Goal: Information Seeking & Learning: Learn about a topic

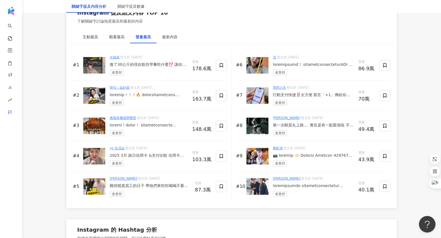
click at [92, 62] on img at bounding box center [94, 65] width 22 height 17
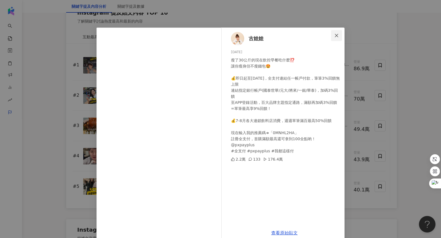
click at [337, 33] on icon "close" at bounding box center [336, 35] width 4 height 4
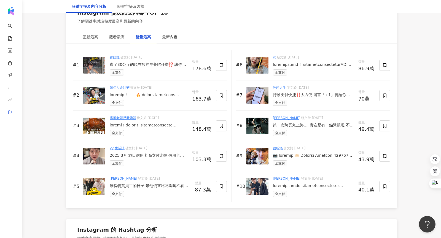
click at [255, 93] on img at bounding box center [257, 95] width 22 height 17
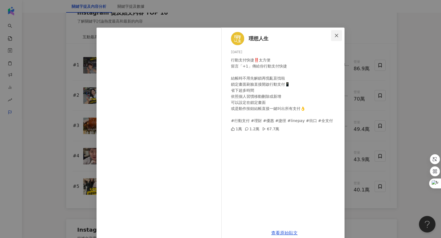
click at [339, 36] on span "Close" at bounding box center [336, 35] width 11 height 4
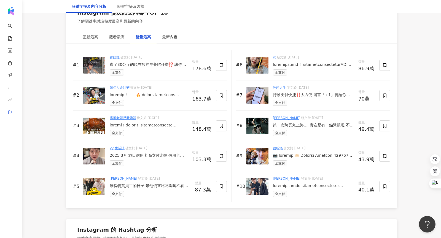
click at [253, 121] on img at bounding box center [257, 126] width 22 height 17
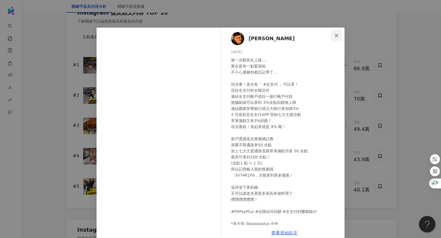
click at [336, 33] on icon "close" at bounding box center [336, 35] width 4 height 4
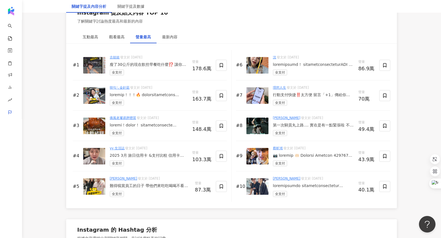
click at [259, 156] on img at bounding box center [257, 156] width 22 height 17
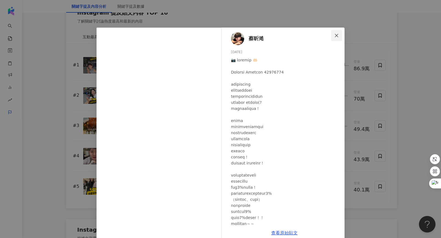
click at [336, 34] on icon "close" at bounding box center [336, 35] width 4 height 4
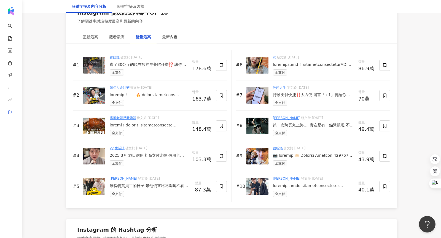
click at [251, 187] on img at bounding box center [257, 186] width 22 height 17
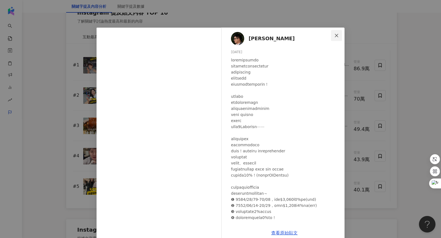
click at [338, 39] on button "Close" at bounding box center [336, 35] width 11 height 11
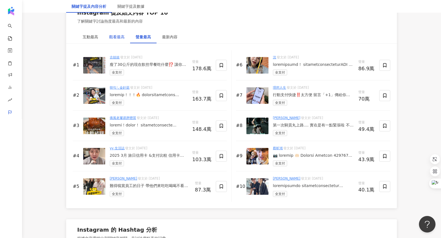
click at [119, 34] on div "觀看最高" at bounding box center [116, 37] width 15 height 6
click at [90, 67] on img at bounding box center [94, 65] width 22 height 17
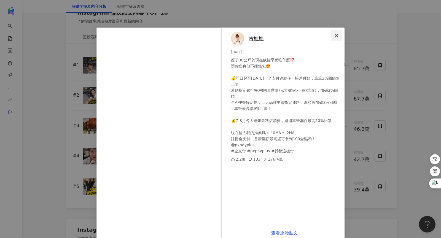
click at [337, 37] on icon "close" at bounding box center [336, 35] width 4 height 4
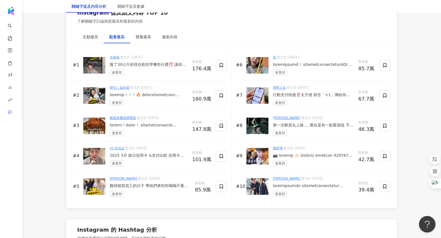
click at [94, 68] on img at bounding box center [94, 65] width 22 height 17
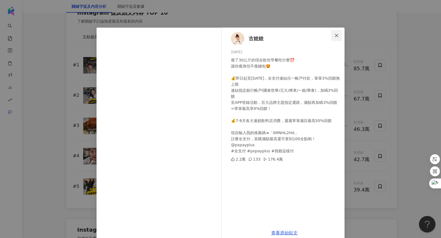
click at [337, 33] on icon "close" at bounding box center [336, 35] width 4 height 4
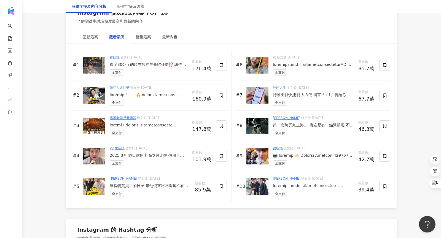
click at [95, 91] on img at bounding box center [94, 95] width 22 height 17
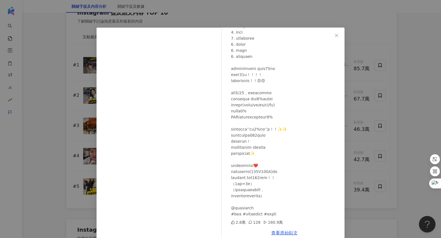
scroll to position [9, 0]
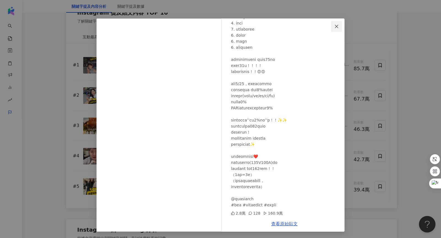
click at [333, 28] on span "Close" at bounding box center [336, 26] width 11 height 4
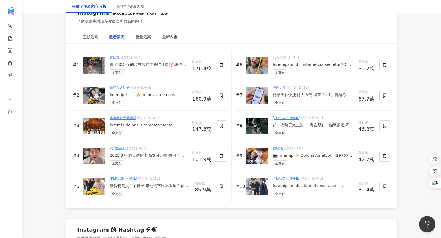
click at [91, 60] on img at bounding box center [94, 65] width 22 height 17
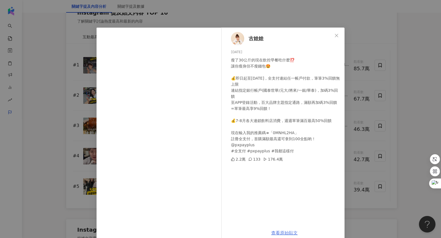
click at [278, 234] on link "查看原始貼文" at bounding box center [284, 232] width 26 height 5
click at [336, 34] on icon "close" at bounding box center [336, 35] width 4 height 4
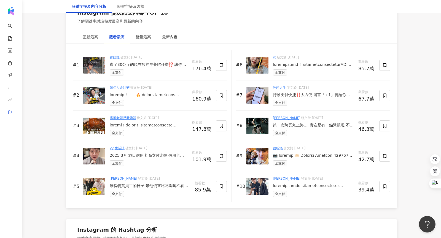
click at [96, 95] on img at bounding box center [94, 95] width 22 height 17
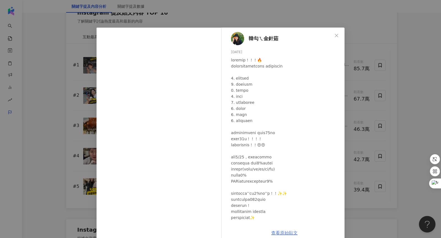
click at [283, 233] on link "查看原始貼文" at bounding box center [284, 232] width 26 height 5
click at [336, 32] on button "Close" at bounding box center [336, 35] width 11 height 11
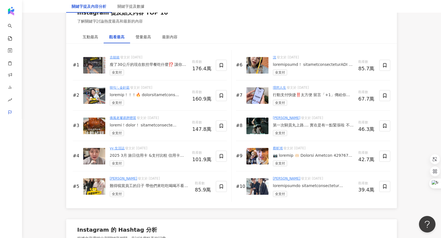
click at [97, 120] on img at bounding box center [94, 126] width 22 height 17
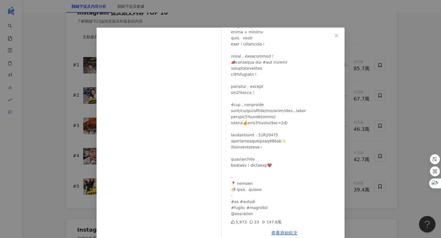
scroll to position [95, 0]
click at [336, 37] on icon "close" at bounding box center [336, 35] width 4 height 4
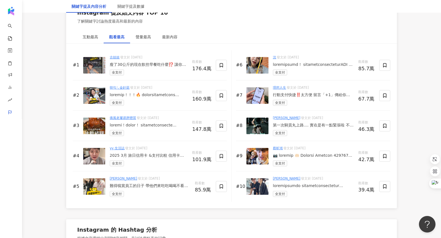
click at [96, 190] on img at bounding box center [94, 186] width 22 height 17
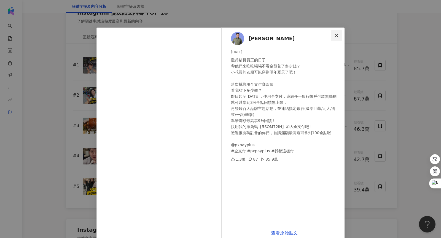
click at [334, 37] on button "Close" at bounding box center [336, 35] width 11 height 11
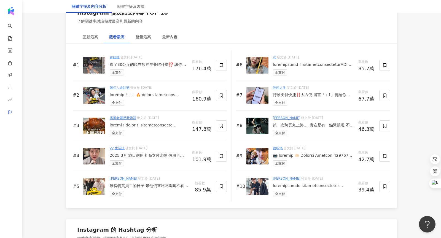
click at [94, 185] on img at bounding box center [94, 186] width 22 height 17
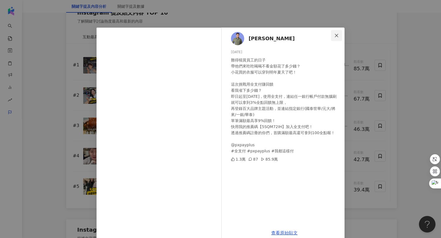
click at [340, 35] on span "Close" at bounding box center [336, 35] width 11 height 4
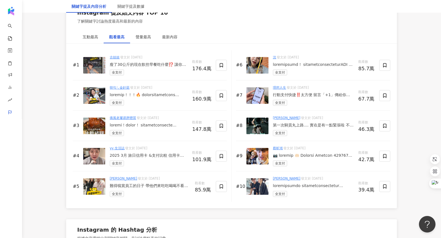
click at [94, 155] on img at bounding box center [94, 156] width 22 height 17
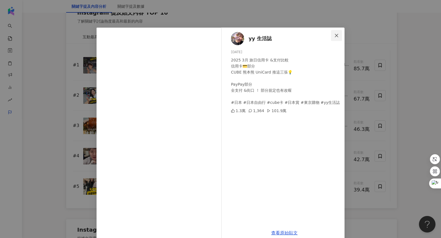
click at [336, 37] on icon "close" at bounding box center [336, 35] width 4 height 4
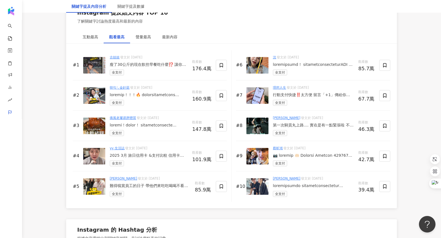
click at [260, 155] on img at bounding box center [257, 156] width 22 height 17
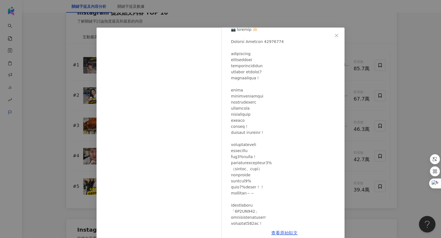
scroll to position [107, 0]
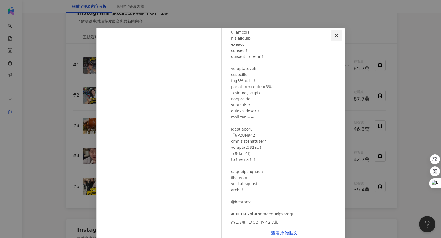
click at [340, 38] on button "Close" at bounding box center [336, 35] width 11 height 11
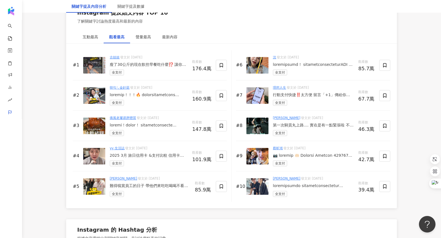
click at [262, 118] on img at bounding box center [257, 126] width 22 height 17
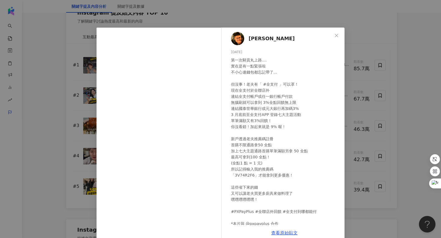
scroll to position [15, 0]
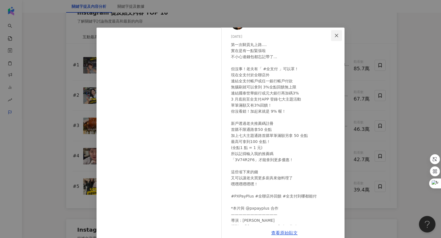
click at [333, 36] on span "Close" at bounding box center [336, 35] width 11 height 4
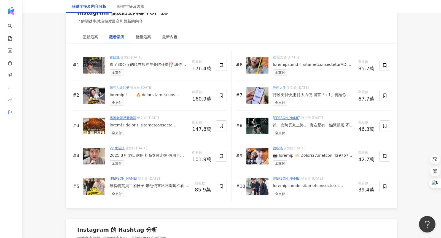
click at [253, 189] on img at bounding box center [257, 186] width 22 height 17
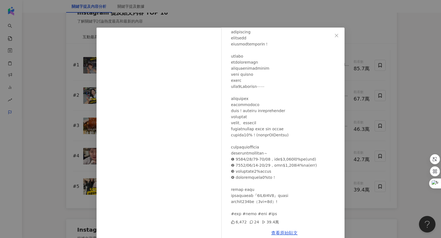
scroll to position [0, 0]
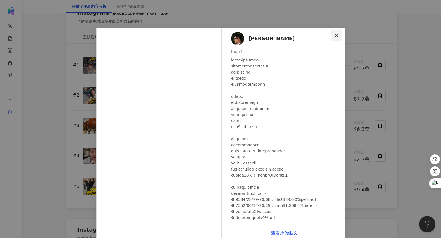
click at [334, 37] on span "Close" at bounding box center [336, 35] width 11 height 4
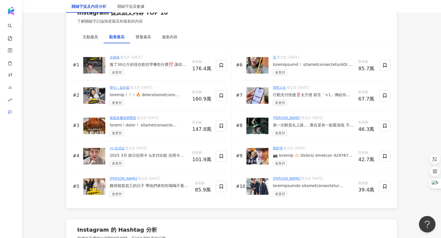
click at [254, 156] on img at bounding box center [257, 156] width 22 height 17
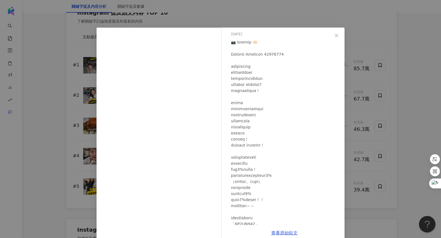
scroll to position [23, 0]
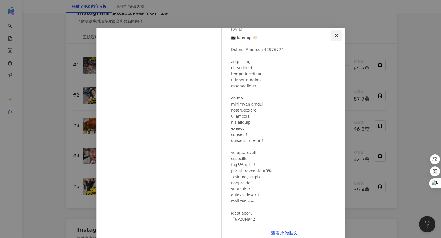
click at [338, 32] on button "Close" at bounding box center [336, 35] width 11 height 11
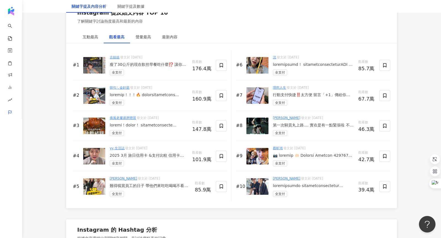
click at [101, 149] on img at bounding box center [94, 156] width 22 height 17
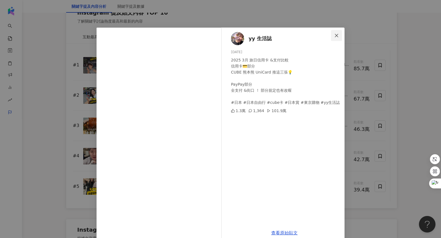
click at [339, 37] on span "Close" at bounding box center [336, 35] width 11 height 4
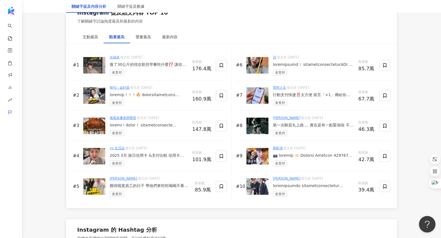
click at [262, 94] on img at bounding box center [257, 95] width 22 height 17
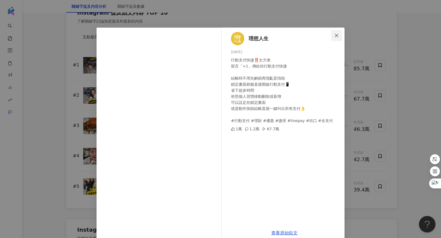
click at [335, 34] on icon "close" at bounding box center [336, 35] width 3 height 3
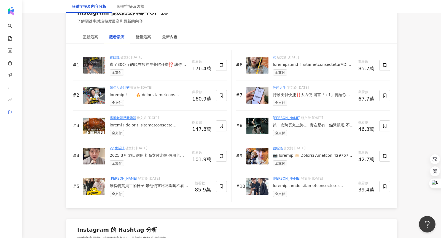
click at [261, 182] on img at bounding box center [257, 186] width 22 height 17
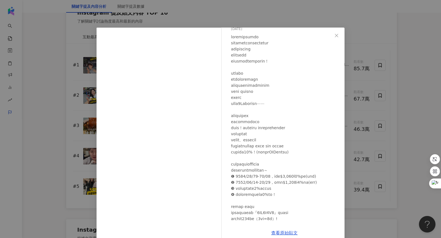
scroll to position [35, 0]
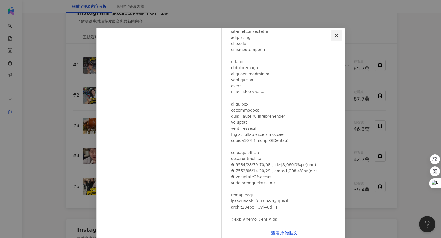
click at [336, 38] on button "Close" at bounding box center [336, 35] width 11 height 11
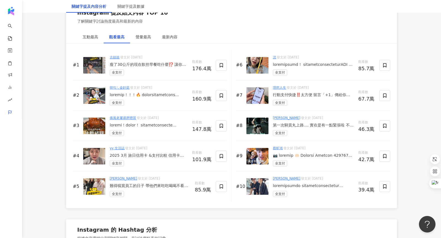
click at [258, 62] on img at bounding box center [257, 65] width 22 height 17
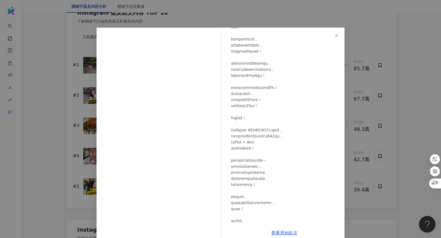
scroll to position [0, 0]
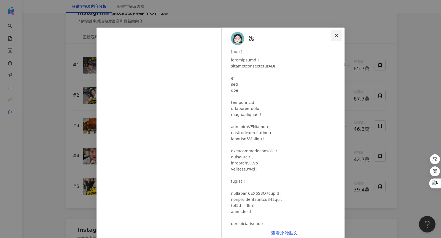
click at [338, 34] on icon "close" at bounding box center [336, 35] width 4 height 4
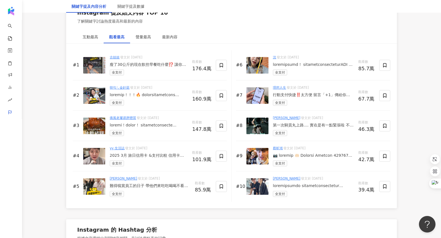
click at [98, 180] on img at bounding box center [94, 186] width 22 height 17
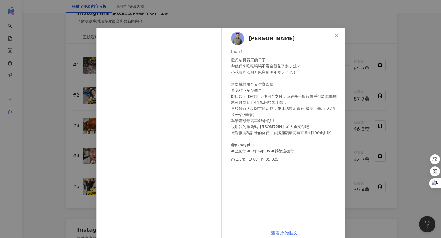
click at [281, 234] on link "查看原始貼文" at bounding box center [284, 232] width 26 height 5
click at [337, 36] on icon "close" at bounding box center [336, 35] width 3 height 3
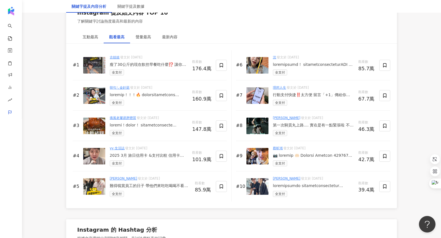
click at [253, 181] on img at bounding box center [257, 186] width 22 height 17
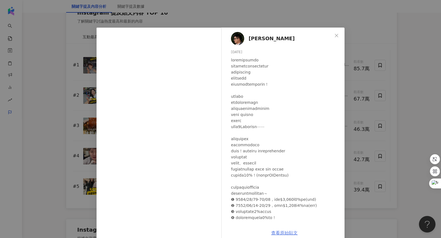
click at [279, 233] on link "查看原始貼文" at bounding box center [284, 232] width 26 height 5
click at [333, 36] on span "Close" at bounding box center [336, 35] width 11 height 4
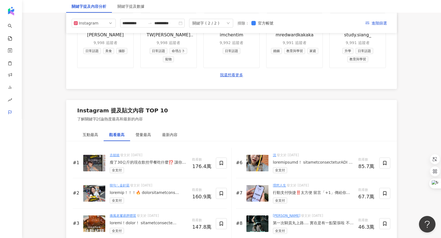
scroll to position [546, 0]
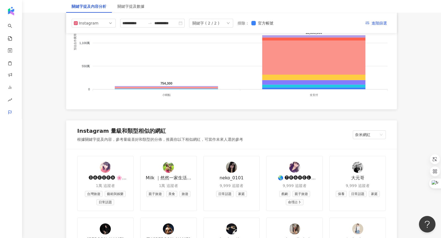
click at [214, 23] on div "關鍵字 ( 2 / 2 )" at bounding box center [205, 23] width 27 height 8
click at [212, 46] on div "全支付" at bounding box center [210, 46] width 33 height 6
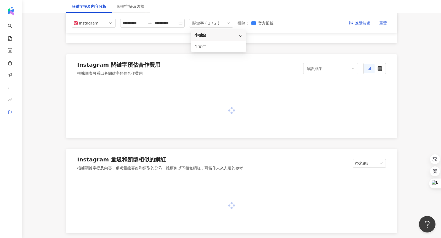
scroll to position [546, 0]
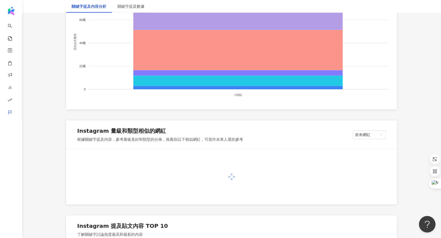
click at [207, 122] on div "Instagram 量級和類型相似的網紅 根據關鍵字提及內容，參考量級喜好和類型的分佈，推薦你以下相似網紅，可當作未來人選的參考 奈米網紅" at bounding box center [231, 134] width 331 height 29
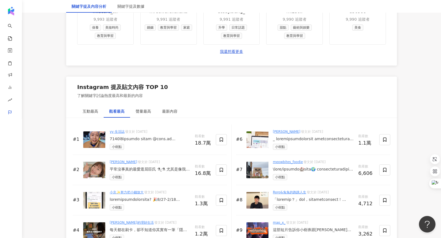
scroll to position [862, 0]
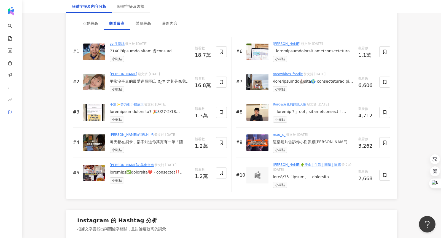
click at [90, 47] on img at bounding box center [94, 52] width 22 height 17
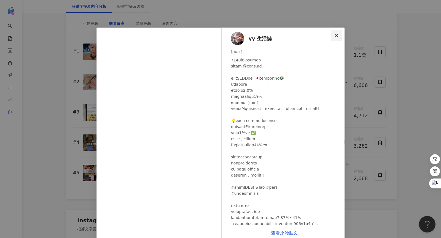
click at [339, 35] on span "Close" at bounding box center [336, 35] width 11 height 4
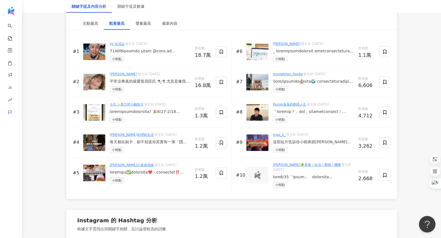
click at [94, 81] on img at bounding box center [94, 82] width 22 height 17
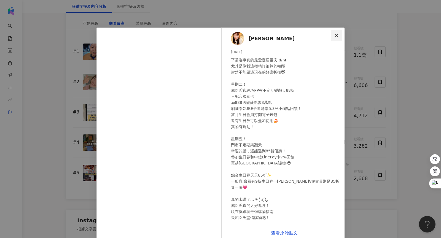
click at [341, 35] on span "Close" at bounding box center [336, 35] width 11 height 4
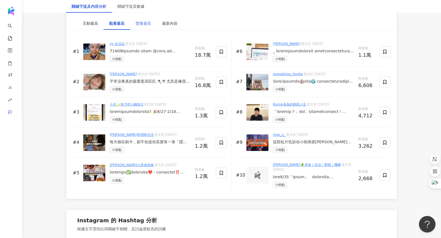
click at [143, 26] on div "聲量最高" at bounding box center [143, 23] width 26 height 13
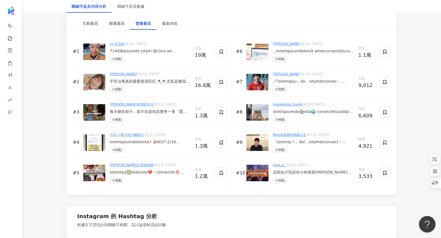
click at [259, 75] on img at bounding box center [257, 82] width 22 height 17
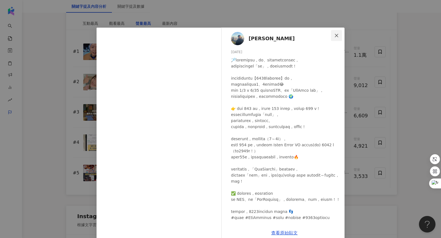
click at [339, 38] on button "Close" at bounding box center [336, 35] width 11 height 11
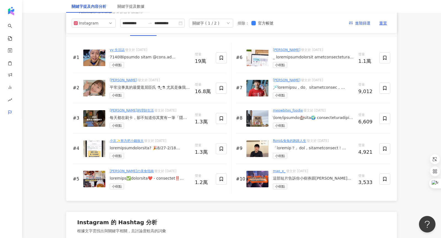
scroll to position [847, 0]
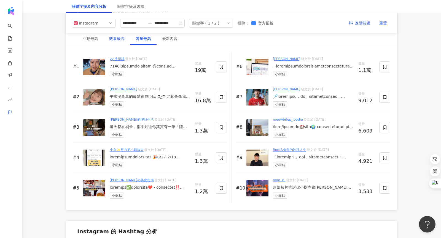
click at [115, 37] on div "觀看最高" at bounding box center [116, 39] width 15 height 6
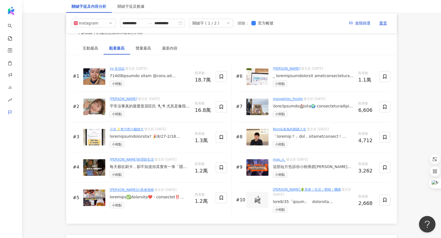
scroll to position [837, 0]
click at [96, 47] on div "互動最高" at bounding box center [90, 48] width 15 height 6
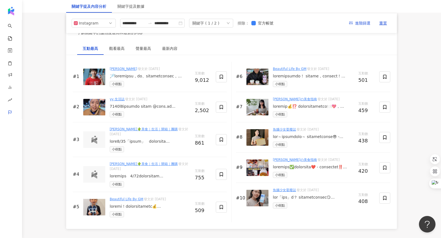
click at [93, 75] on img at bounding box center [94, 77] width 22 height 17
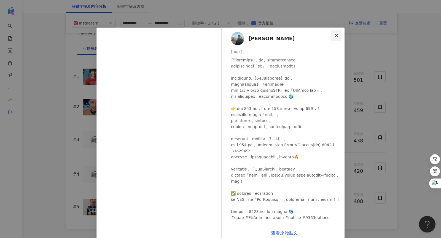
click at [338, 37] on icon "close" at bounding box center [336, 35] width 4 height 4
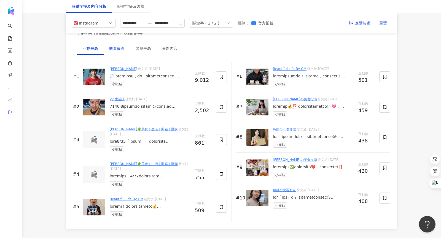
click at [119, 45] on div "觀看最高" at bounding box center [116, 48] width 15 height 6
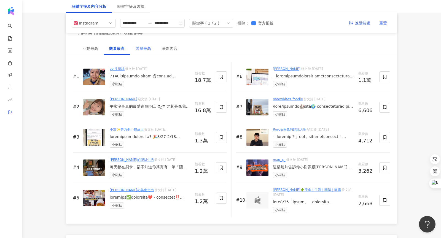
click at [144, 45] on div "聲量最高" at bounding box center [143, 48] width 15 height 6
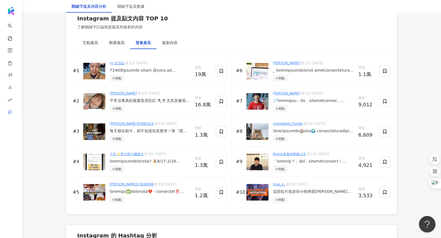
scroll to position [843, 0]
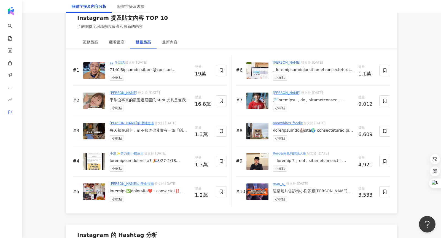
click at [262, 156] on img at bounding box center [257, 161] width 22 height 17
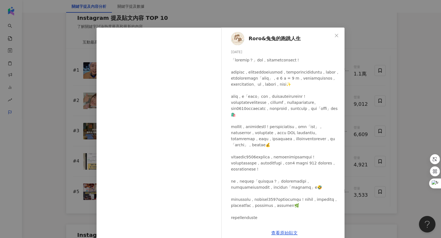
scroll to position [101, 0]
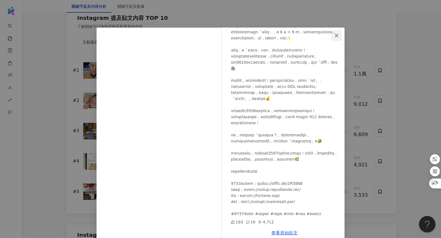
click at [337, 39] on button "Close" at bounding box center [336, 35] width 11 height 11
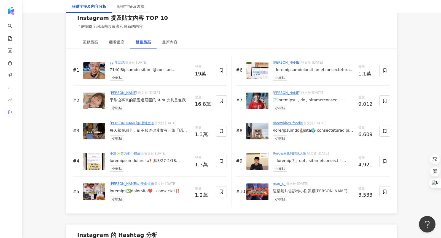
click at [253, 128] on img at bounding box center [257, 131] width 22 height 17
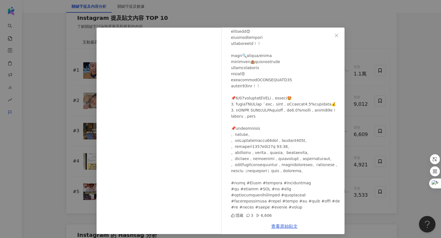
scroll to position [2, 0]
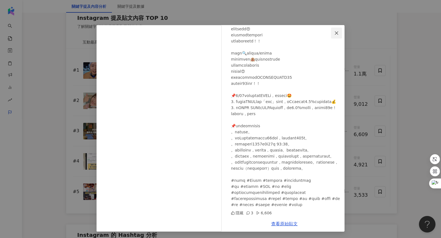
click at [336, 28] on button "Close" at bounding box center [336, 33] width 11 height 11
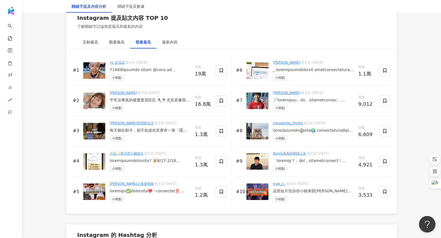
click at [86, 69] on img at bounding box center [94, 70] width 22 height 17
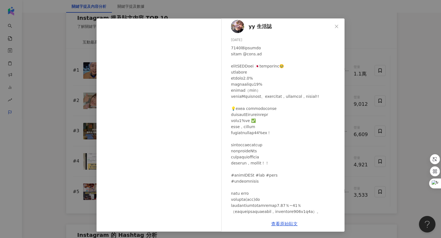
scroll to position [0, 0]
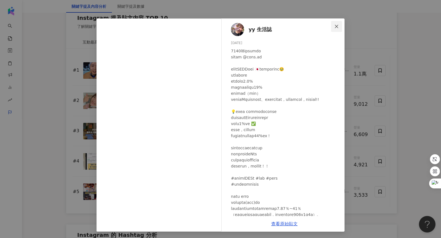
click at [339, 25] on icon "close" at bounding box center [336, 26] width 4 height 4
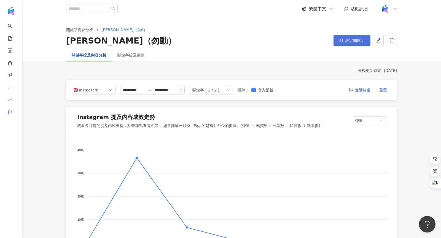
click at [342, 42] on button "設定關鍵字" at bounding box center [352, 40] width 37 height 11
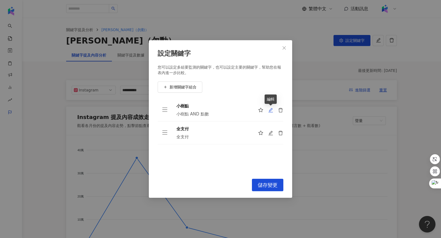
click at [270, 110] on icon "edit" at bounding box center [270, 110] width 5 height 5
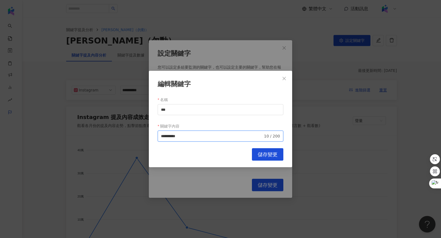
click at [191, 138] on input "**********" at bounding box center [212, 136] width 102 height 6
drag, startPoint x: 172, startPoint y: 135, endPoint x: 224, endPoint y: 134, distance: 51.6
click at [224, 134] on input "**********" at bounding box center [212, 136] width 102 height 6
type input "**********"
click at [274, 156] on span "儲存變更" at bounding box center [268, 155] width 20 height 6
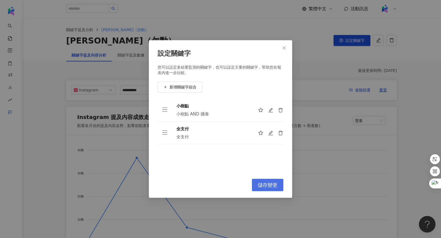
click at [273, 183] on span "儲存變更" at bounding box center [268, 185] width 20 height 6
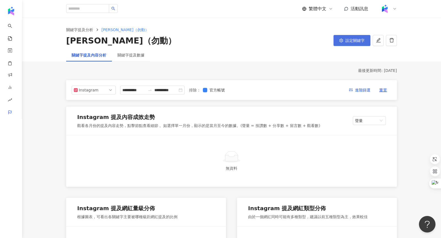
click at [345, 42] on button "設定關鍵字" at bounding box center [352, 40] width 37 height 11
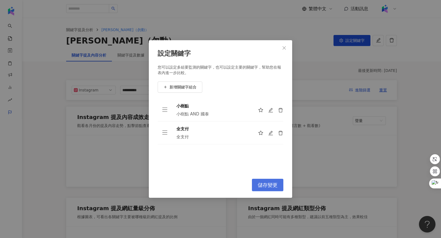
click at [262, 186] on span "儲存變更" at bounding box center [268, 185] width 20 height 6
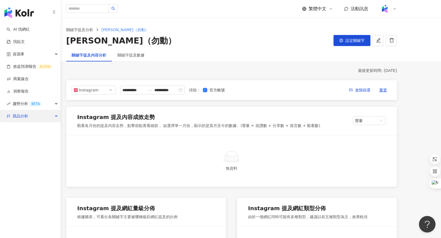
click at [21, 116] on span "競品分析" at bounding box center [20, 116] width 15 height 12
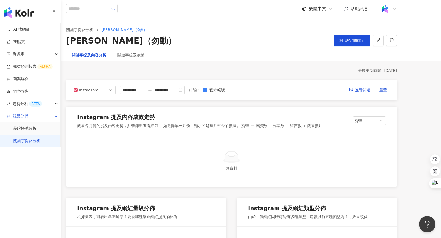
click at [23, 140] on link "關鍵字提及分析" at bounding box center [26, 141] width 27 height 6
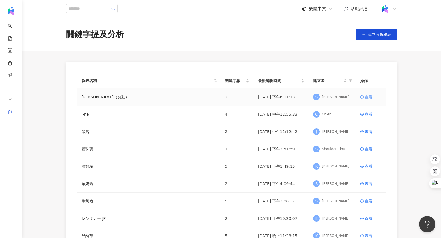
click at [369, 95] on div "查看" at bounding box center [369, 97] width 8 height 6
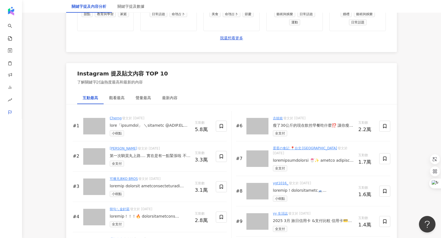
scroll to position [825, 0]
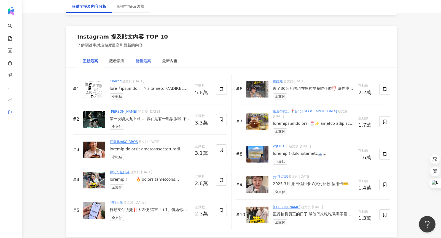
click at [146, 58] on div "聲量最高" at bounding box center [143, 61] width 15 height 6
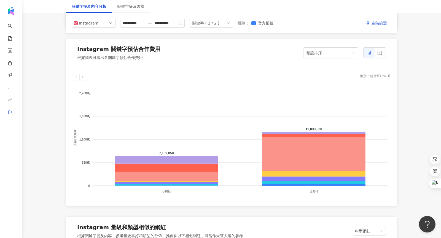
scroll to position [385, 0]
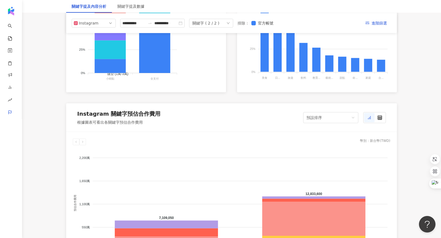
click at [217, 25] on div "關鍵字 ( 2 / 2 )" at bounding box center [205, 23] width 27 height 8
click at [211, 44] on div "全支付" at bounding box center [210, 46] width 33 height 6
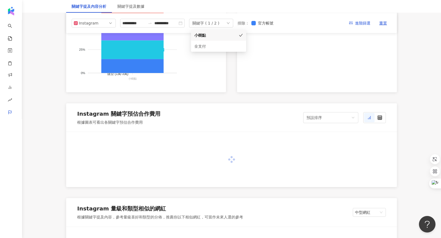
scroll to position [385, 0]
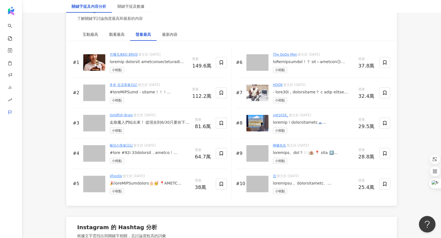
scroll to position [850, 0]
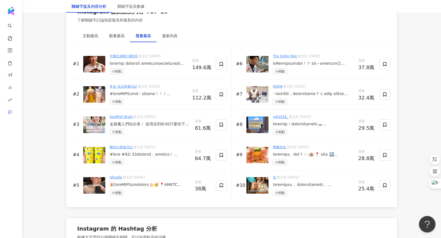
click at [94, 58] on img at bounding box center [94, 64] width 22 height 17
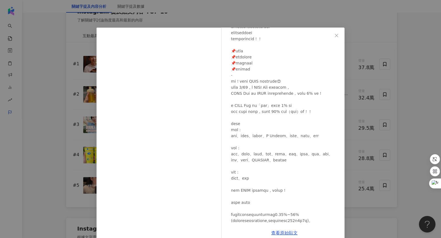
scroll to position [56, 0]
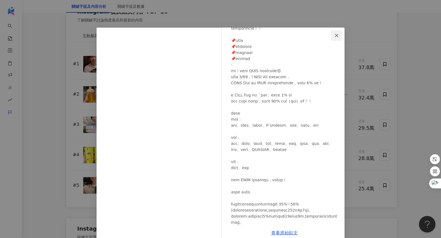
click at [339, 33] on span "Close" at bounding box center [336, 35] width 11 height 4
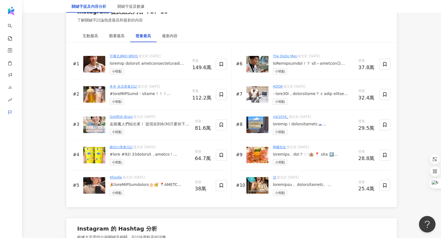
click at [258, 62] on img at bounding box center [257, 64] width 22 height 17
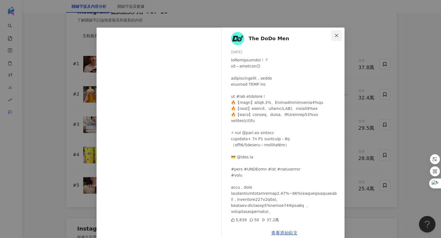
click at [338, 31] on button "Close" at bounding box center [336, 35] width 11 height 11
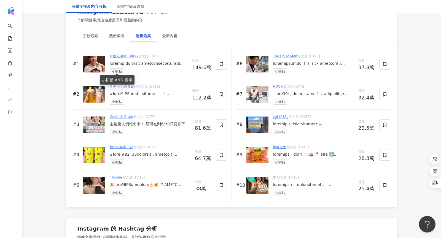
click at [107, 59] on div "#1 可播兄弟KO BROS 發文於 2025/5/27 小樹點 聲量 149.6萬" at bounding box center [150, 64] width 154 height 30
click at [95, 60] on img at bounding box center [94, 64] width 22 height 17
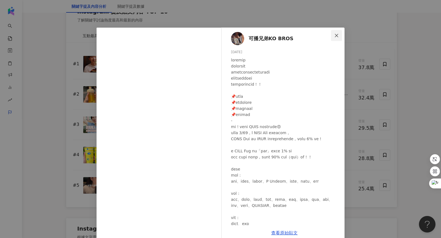
click at [336, 38] on button "Close" at bounding box center [336, 35] width 11 height 11
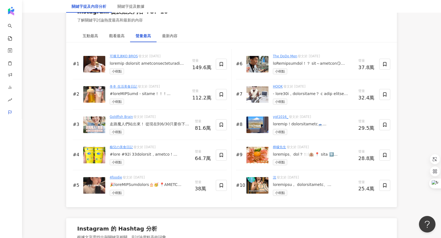
click at [95, 99] on img at bounding box center [94, 94] width 22 height 17
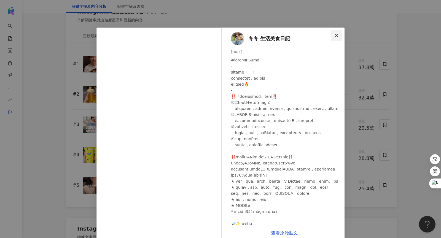
click at [337, 34] on icon "close" at bounding box center [336, 35] width 4 height 4
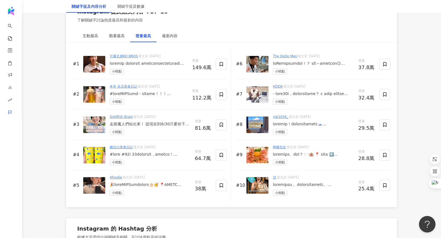
click at [93, 154] on img at bounding box center [94, 155] width 22 height 17
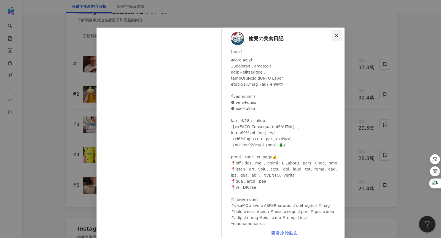
click at [338, 33] on icon "close" at bounding box center [336, 35] width 4 height 4
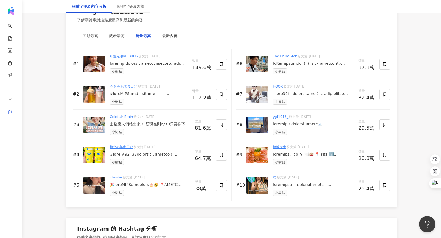
click at [259, 126] on img at bounding box center [257, 125] width 22 height 17
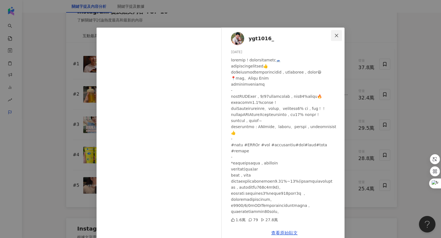
click at [337, 34] on icon "close" at bounding box center [336, 35] width 4 height 4
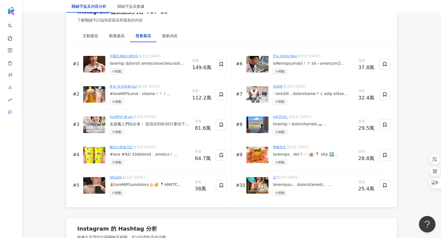
click at [258, 91] on img at bounding box center [257, 94] width 22 height 17
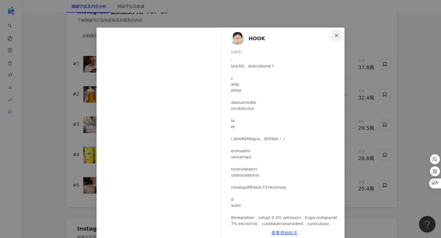
click at [338, 37] on icon "close" at bounding box center [336, 35] width 4 height 4
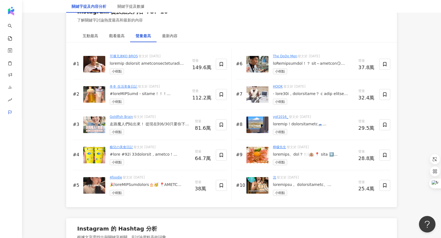
click at [253, 158] on img at bounding box center [257, 155] width 22 height 17
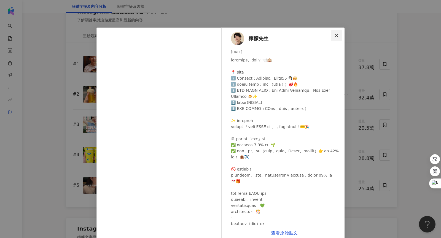
click at [337, 35] on icon "close" at bounding box center [336, 35] width 4 height 4
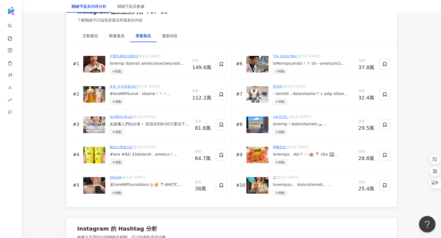
click at [95, 60] on img at bounding box center [94, 64] width 22 height 17
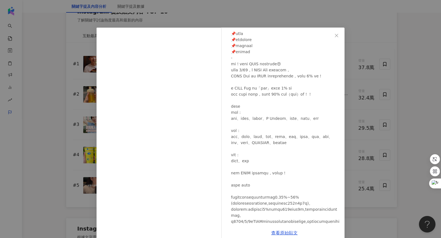
scroll to position [0, 0]
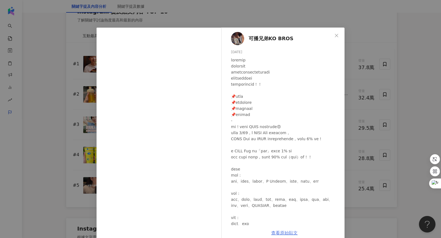
click at [286, 231] on link "查看原始貼文" at bounding box center [284, 232] width 26 height 5
click at [339, 33] on span "Close" at bounding box center [336, 35] width 11 height 4
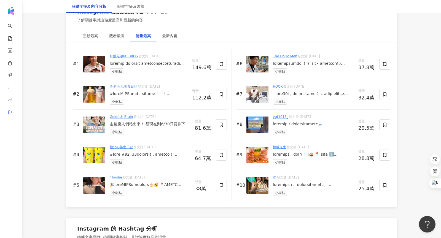
click at [94, 122] on img at bounding box center [94, 125] width 22 height 17
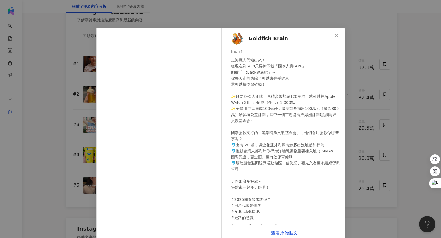
scroll to position [4, 0]
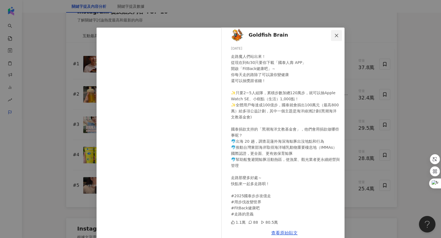
click at [338, 35] on icon "close" at bounding box center [336, 35] width 4 height 4
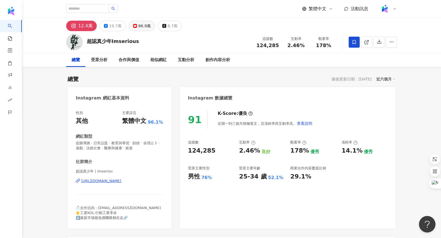
click at [139, 29] on div "86.9萬" at bounding box center [144, 26] width 12 height 8
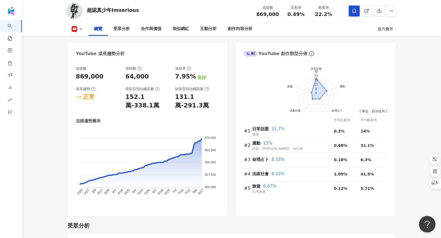
scroll to position [302, 0]
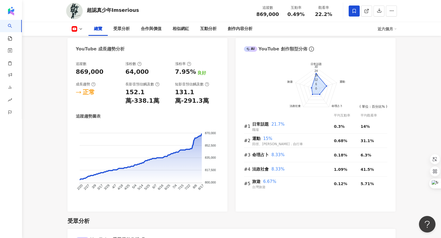
click at [81, 28] on icon at bounding box center [81, 29] width 4 height 4
click at [87, 40] on button "Instagram" at bounding box center [85, 40] width 33 height 8
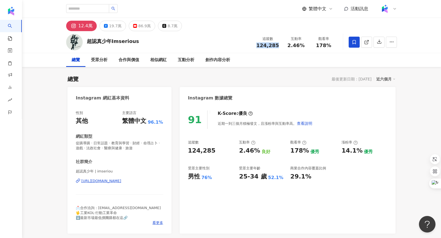
drag, startPoint x: 259, startPoint y: 45, endPoint x: 278, endPoint y: 45, distance: 18.5
click at [278, 45] on div "124,285" at bounding box center [267, 46] width 23 height 6
copy span "124,285"
click at [140, 26] on div "86.9萬" at bounding box center [144, 26] width 12 height 8
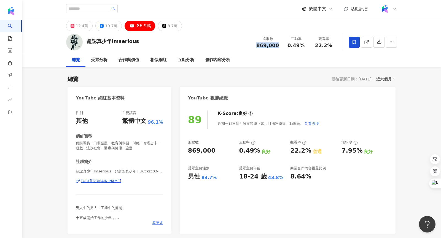
click at [280, 45] on div "追蹤數 869,000" at bounding box center [267, 42] width 29 height 12
click at [245, 31] on div "超認真少年Imserious 追蹤數 869,000 互動率 0.49% 觀看率 22.2%" at bounding box center [231, 42] width 353 height 22
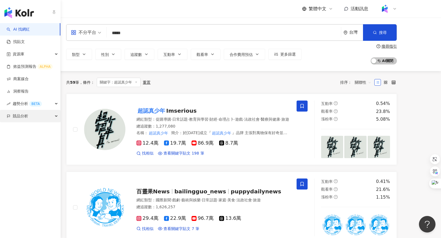
click at [29, 119] on div "競品分析" at bounding box center [30, 116] width 60 height 12
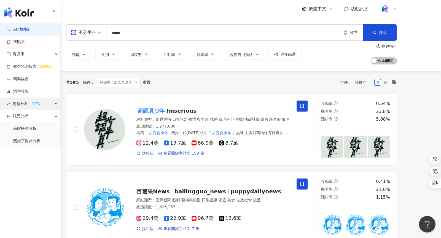
click at [42, 105] on div "趨勢分析 BETA" at bounding box center [30, 104] width 60 height 12
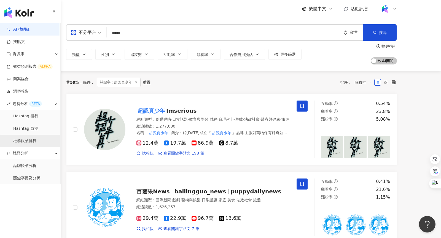
click at [30, 143] on link "社群帳號排行" at bounding box center [24, 141] width 23 height 6
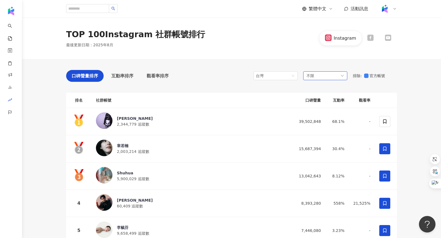
click at [312, 77] on span "不限" at bounding box center [311, 76] width 8 height 6
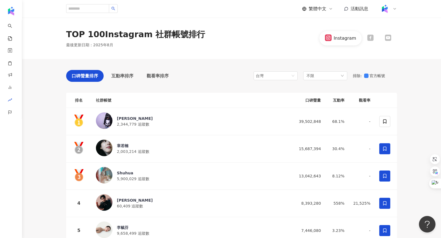
click at [386, 42] on div "Instagram" at bounding box center [358, 38] width 77 height 14
click at [388, 35] on icon at bounding box center [388, 38] width 6 height 6
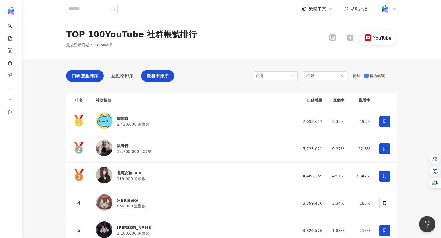
click at [159, 76] on span "觀看率排序" at bounding box center [158, 76] width 22 height 7
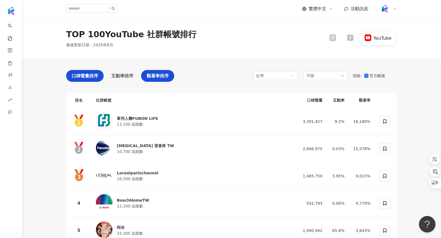
click at [89, 81] on div "口碑聲量排序" at bounding box center [84, 76] width 37 height 12
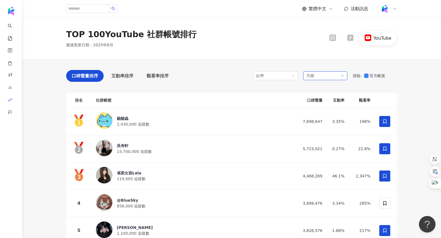
click at [344, 75] on div "不限" at bounding box center [325, 75] width 44 height 9
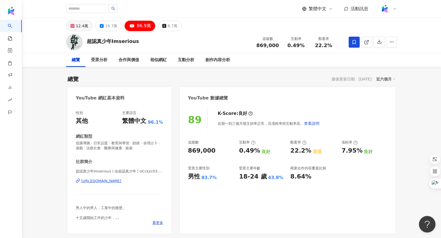
click at [81, 29] on div "12.4萬" at bounding box center [82, 26] width 12 height 8
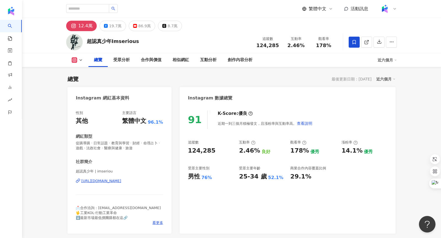
scroll to position [169, 0]
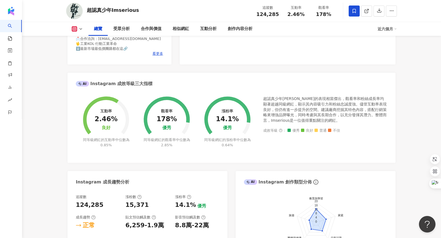
click at [81, 31] on icon at bounding box center [81, 29] width 4 height 4
click at [85, 63] on button "YouTube" at bounding box center [85, 65] width 33 height 8
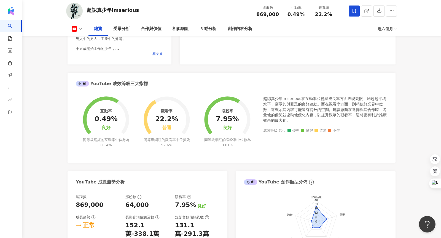
scroll to position [284, 0]
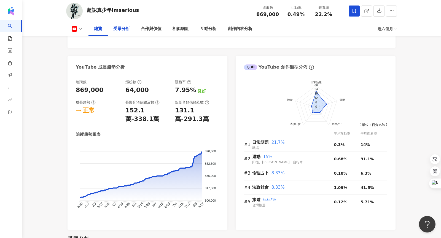
click at [118, 28] on div "受眾分析" at bounding box center [121, 29] width 17 height 7
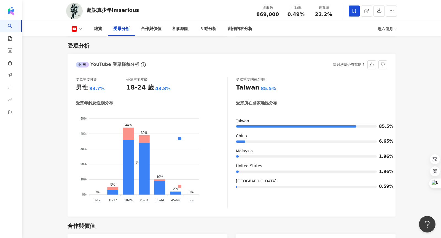
scroll to position [472, 0]
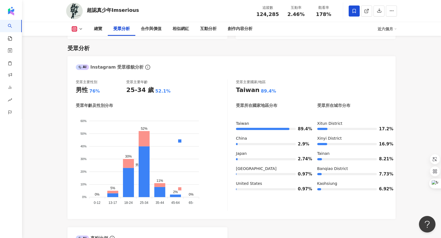
click at [224, 219] on div "AI Instagram 受眾樣貌分析 受眾主要性別 男性 76% 受眾主要年齡 25-34 歲 52.1% 受眾年齡及性別分布 男性 女性 60% 60% …" at bounding box center [232, 185] width 328 height 259
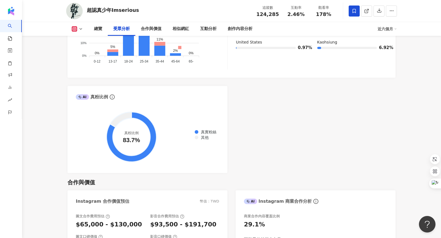
scroll to position [608, 0]
click at [81, 29] on polyline at bounding box center [81, 28] width 2 height 1
click at [88, 63] on button "YouTube" at bounding box center [85, 65] width 33 height 8
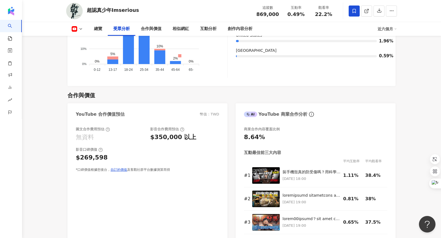
scroll to position [500, 0]
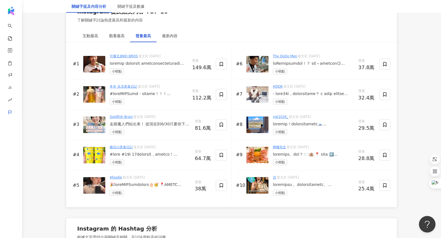
click at [98, 181] on img at bounding box center [94, 185] width 22 height 17
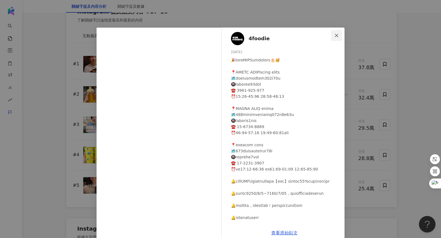
click at [335, 36] on icon "close" at bounding box center [336, 35] width 4 height 4
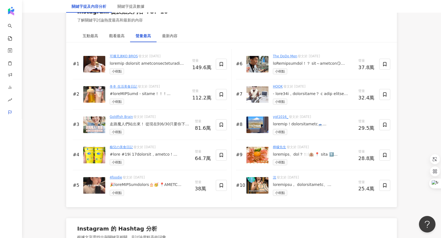
click at [253, 57] on img at bounding box center [257, 64] width 22 height 17
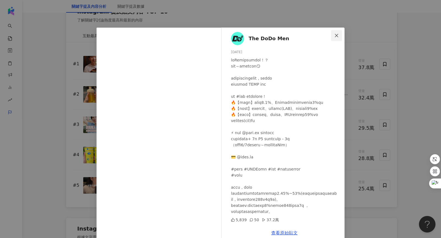
click at [339, 33] on icon "close" at bounding box center [336, 35] width 4 height 4
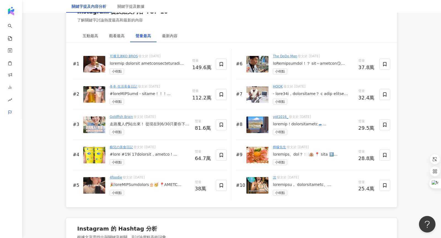
click at [254, 93] on img at bounding box center [257, 94] width 22 height 17
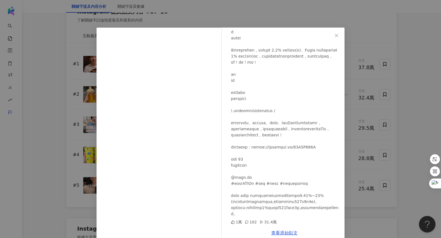
scroll to position [192, 0]
click at [335, 37] on icon "close" at bounding box center [336, 35] width 3 height 3
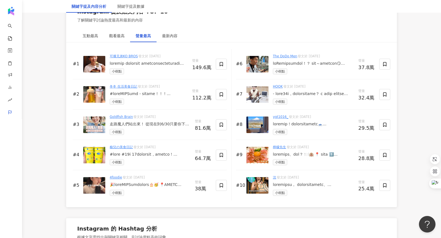
click at [258, 183] on img at bounding box center [257, 185] width 22 height 17
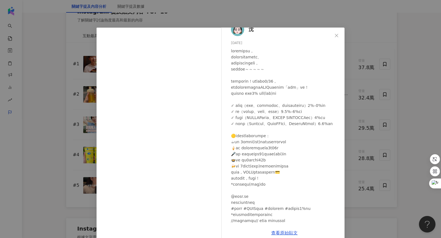
scroll to position [0, 0]
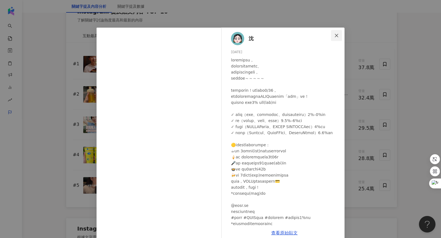
click at [338, 37] on icon "close" at bounding box center [336, 35] width 4 height 4
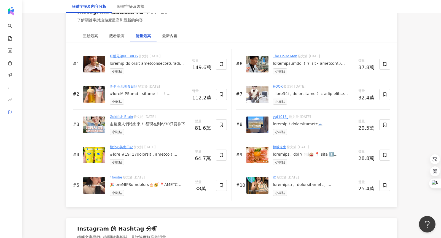
click at [95, 177] on img at bounding box center [94, 185] width 22 height 17
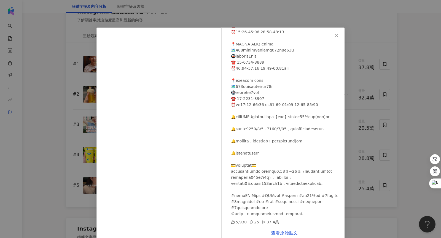
scroll to position [9, 0]
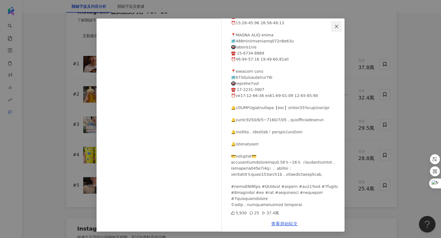
click at [339, 28] on button "Close" at bounding box center [336, 26] width 11 height 11
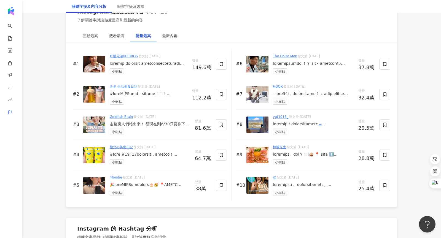
click at [96, 93] on img at bounding box center [94, 94] width 22 height 17
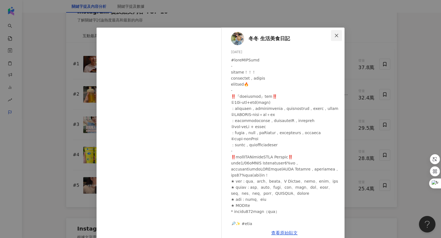
click at [337, 33] on button "Close" at bounding box center [336, 35] width 11 height 11
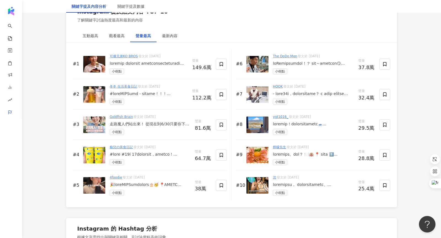
click at [100, 147] on img at bounding box center [94, 155] width 22 height 17
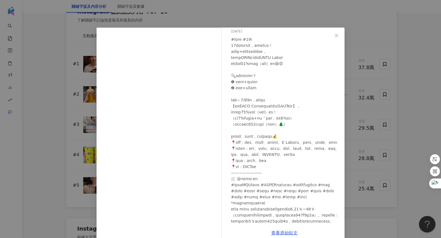
scroll to position [0, 0]
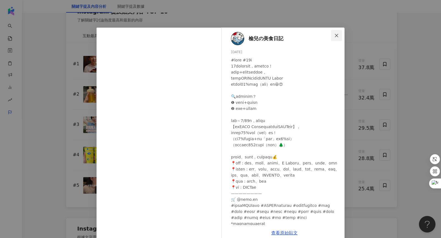
click at [337, 34] on icon "close" at bounding box center [336, 35] width 4 height 4
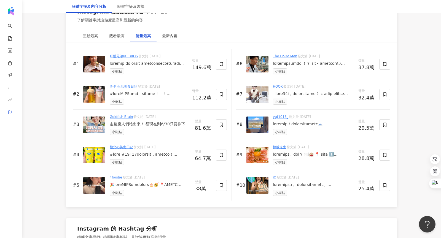
click at [97, 93] on img at bounding box center [94, 94] width 22 height 17
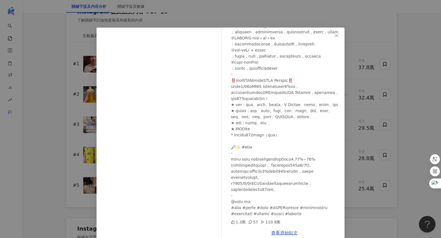
scroll to position [113, 0]
click at [335, 36] on icon "close" at bounding box center [336, 35] width 4 height 4
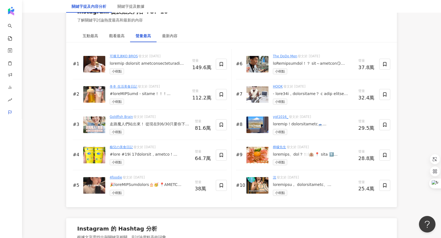
click at [253, 67] on img at bounding box center [257, 64] width 22 height 17
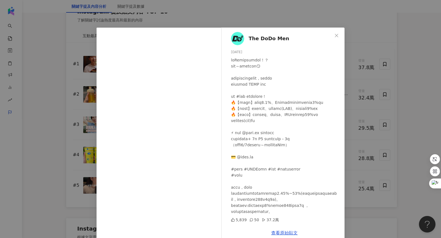
scroll to position [9, 0]
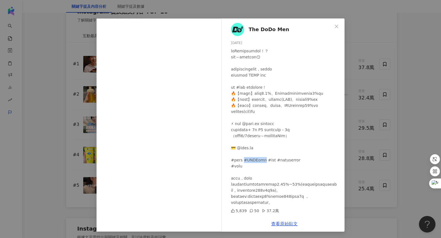
drag, startPoint x: 250, startPoint y: 162, endPoint x: 274, endPoint y: 162, distance: 24.0
click at [274, 162] on div at bounding box center [285, 127] width 109 height 158
copy div "信用卡 #日本賞"
click at [337, 22] on button "Close" at bounding box center [336, 26] width 11 height 11
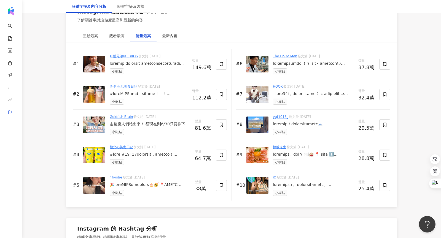
click at [95, 120] on img at bounding box center [94, 125] width 22 height 17
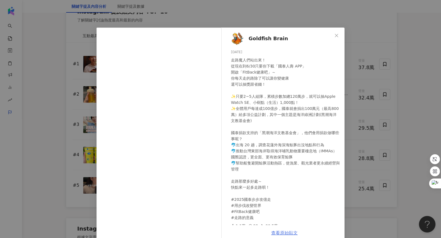
click at [289, 232] on link "查看原始貼文" at bounding box center [284, 232] width 26 height 5
click at [336, 32] on button "Close" at bounding box center [336, 35] width 11 height 11
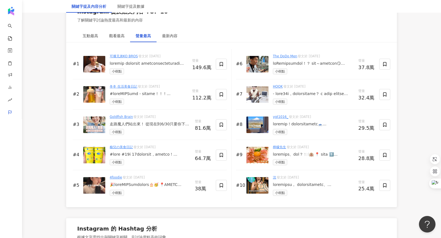
click at [257, 66] on img at bounding box center [257, 64] width 22 height 17
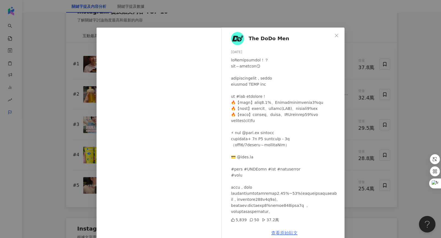
click at [284, 234] on link "查看原始貼文" at bounding box center [284, 232] width 26 height 5
click at [335, 36] on icon "close" at bounding box center [336, 35] width 4 height 4
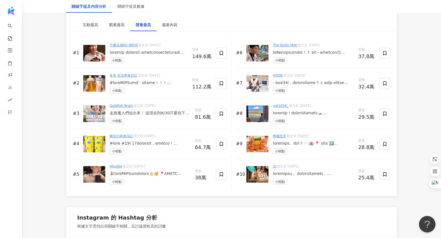
scroll to position [862, 0]
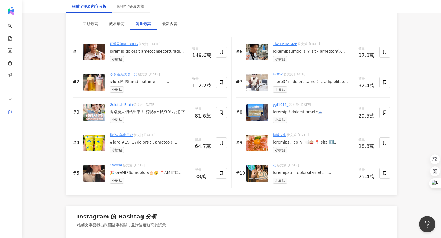
click at [92, 85] on img at bounding box center [94, 82] width 22 height 17
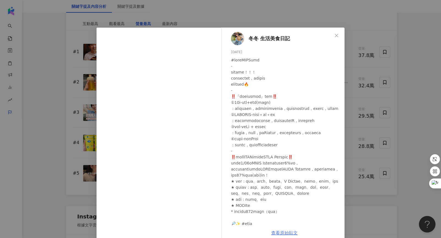
click at [292, 233] on link "查看原始貼文" at bounding box center [284, 232] width 26 height 5
